Goal: Find contact information: Obtain details needed to contact an individual or organization

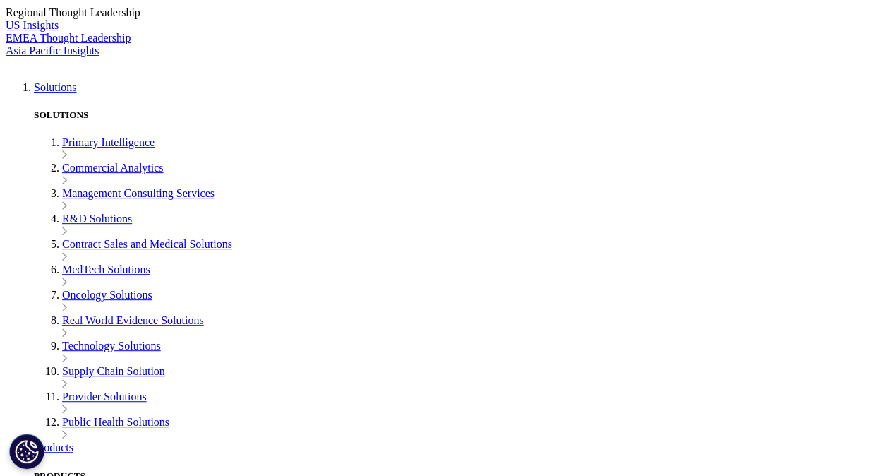
scroll to position [2951, 0]
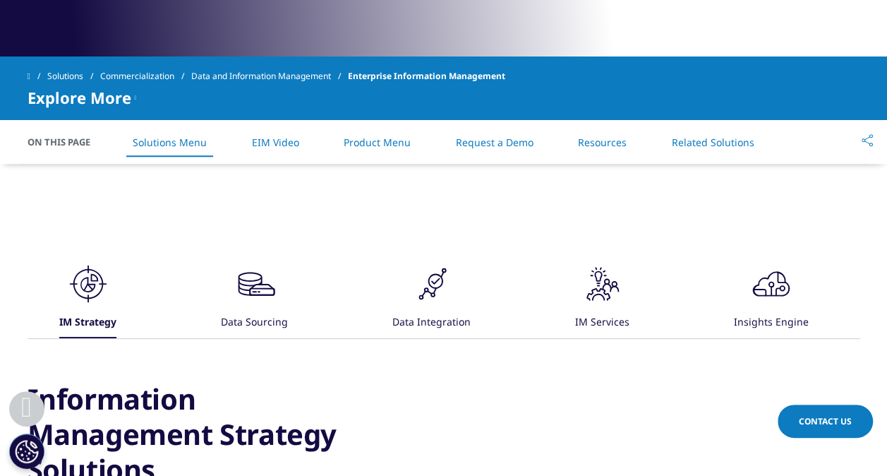
scroll to position [424, 0]
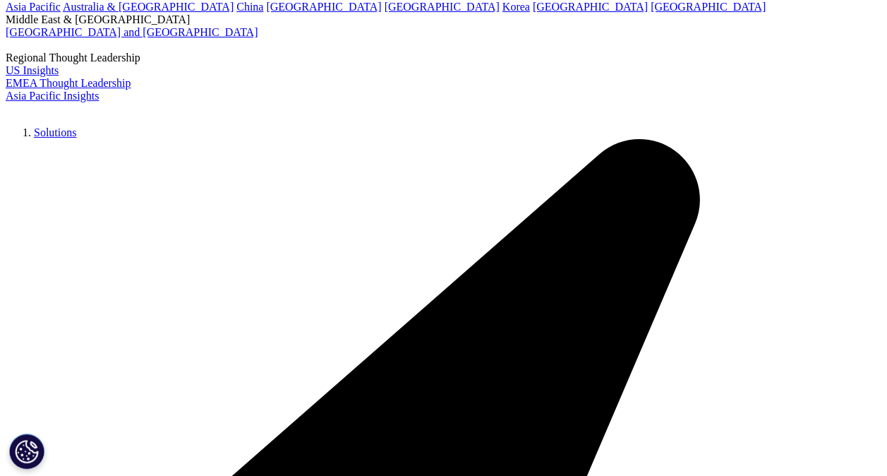
scroll to position [2895, 0]
